Goal: Information Seeking & Learning: Learn about a topic

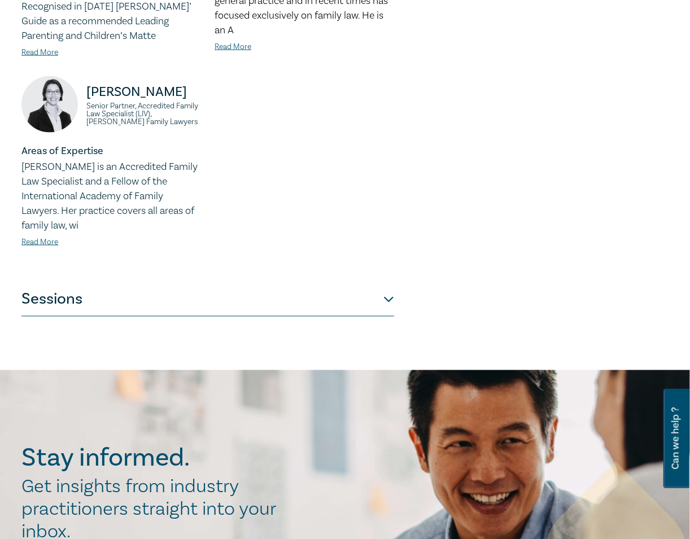
drag, startPoint x: 204, startPoint y: 288, endPoint x: 213, endPoint y: 282, distance: 10.7
click at [204, 288] on button "Sessions" at bounding box center [207, 300] width 373 height 34
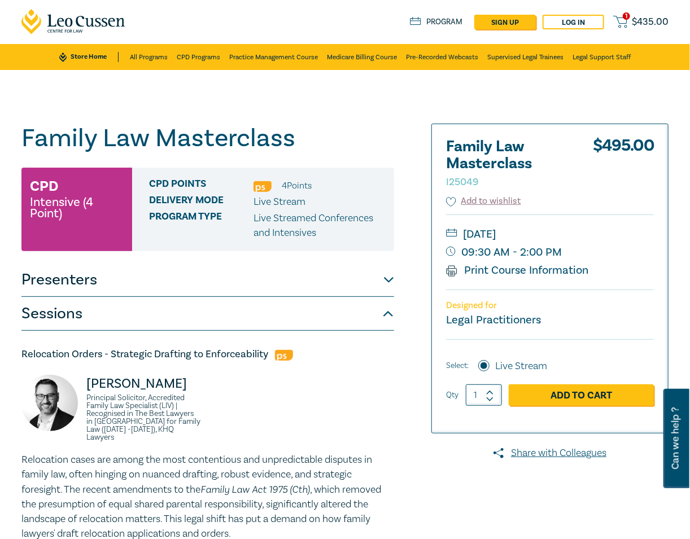
scroll to position [1, 0]
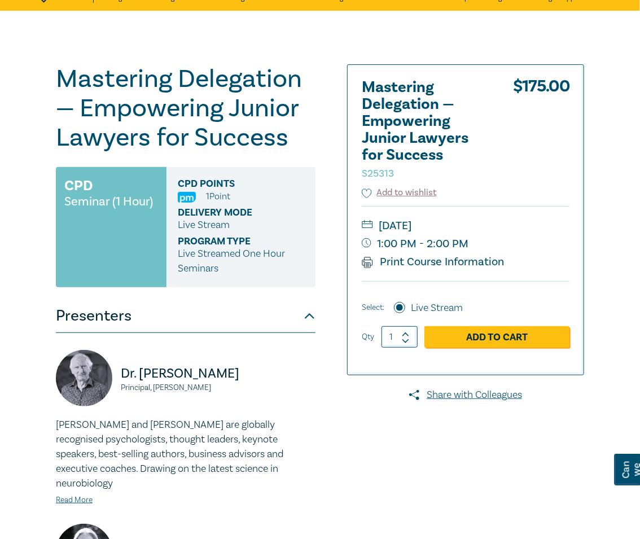
scroll to position [59, 0]
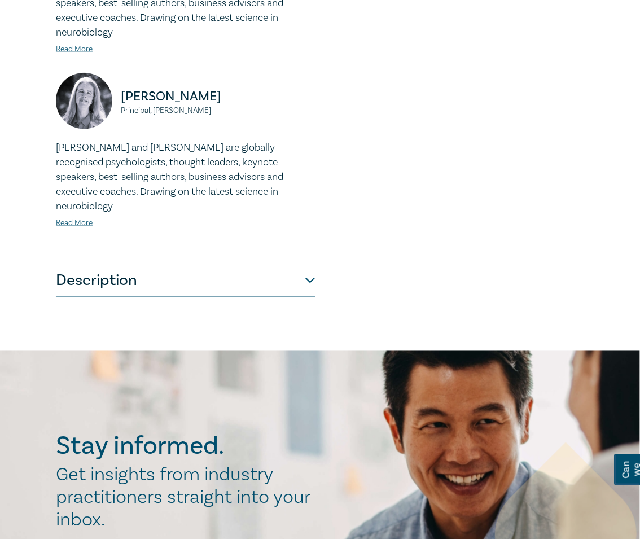
click at [226, 264] on button "Description" at bounding box center [186, 281] width 260 height 34
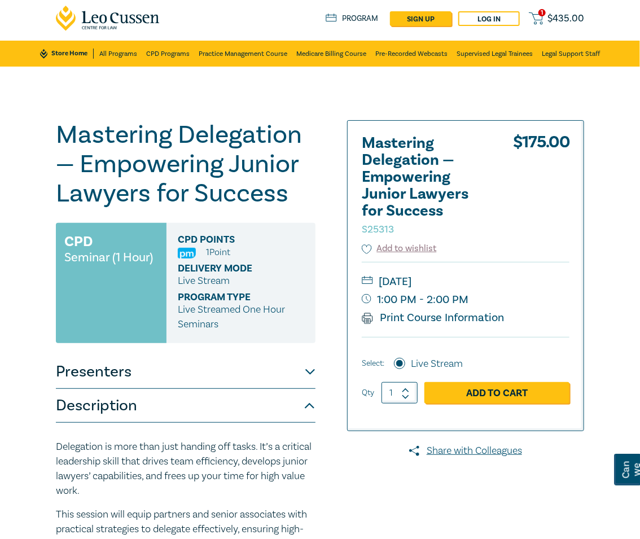
scroll to position [3, 0]
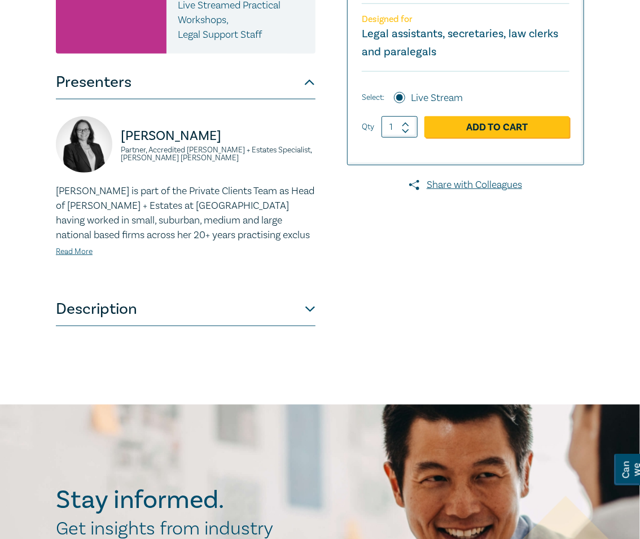
scroll to position [339, 0]
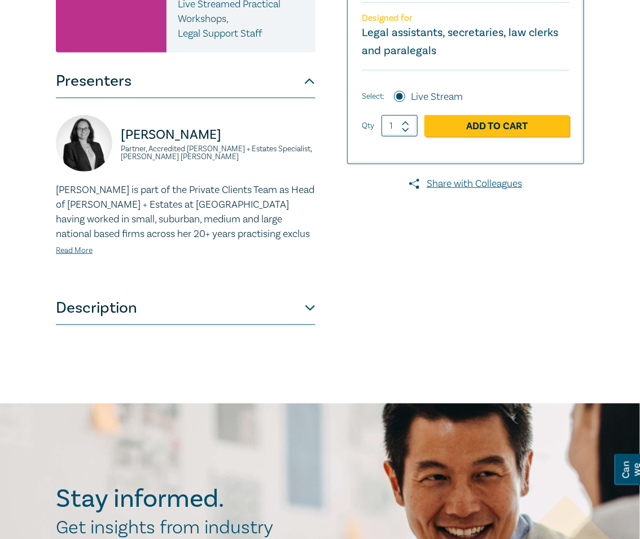
click at [210, 320] on button "Description" at bounding box center [186, 308] width 260 height 34
